Goal: Find contact information: Find contact information

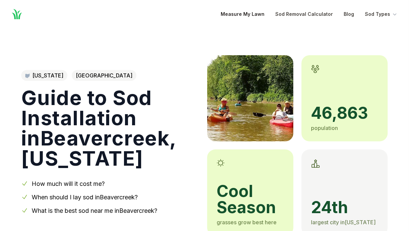
click at [257, 14] on link "Measure My Lawn" at bounding box center [243, 14] width 44 height 8
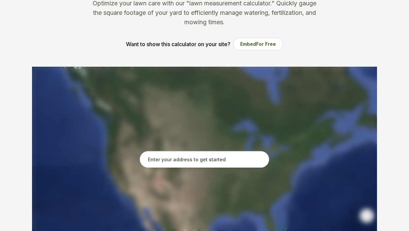
scroll to position [151, 0]
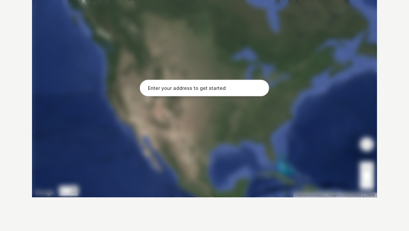
click at [169, 94] on input "text" at bounding box center [204, 88] width 129 height 17
click at [172, 89] on input "text" at bounding box center [204, 88] width 129 height 17
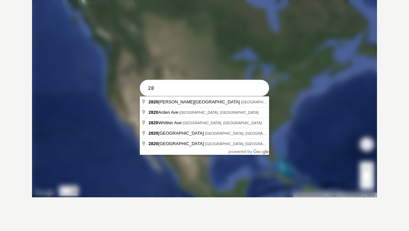
type input "2"
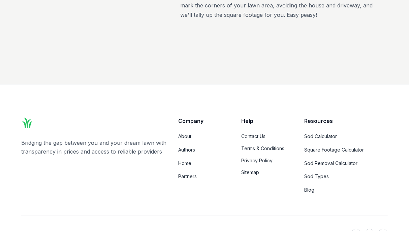
scroll to position [1385, 0]
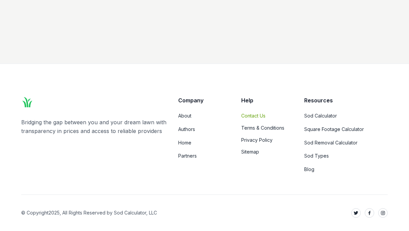
click at [254, 114] on link "Contact Us" at bounding box center [267, 116] width 52 height 7
